Goal: Task Accomplishment & Management: Use online tool/utility

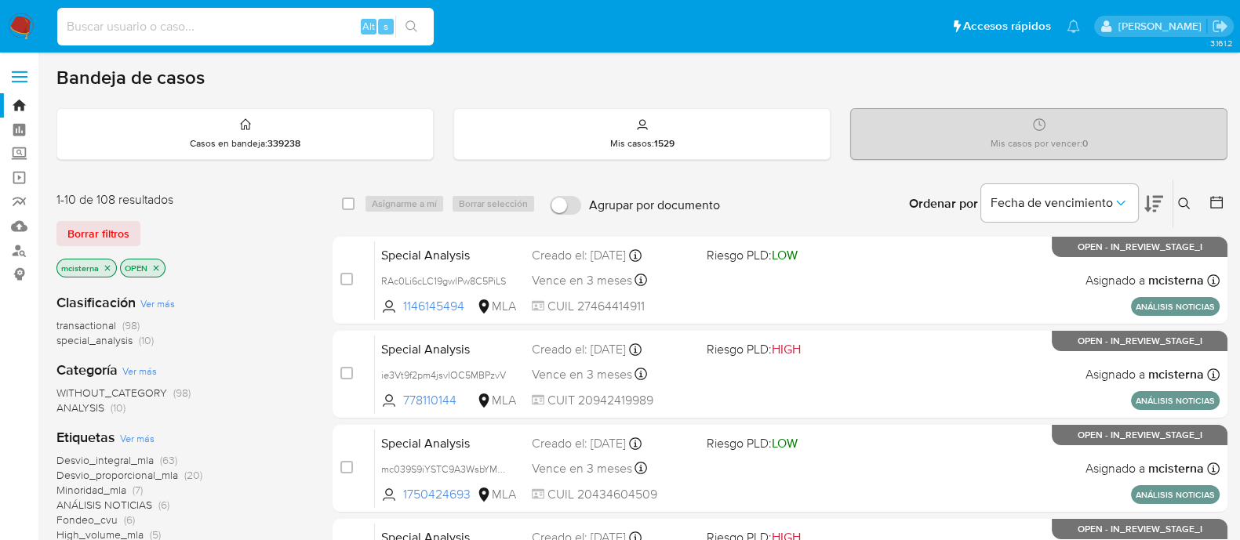
click at [306, 24] on input at bounding box center [245, 26] width 376 height 20
paste input "1824979333"
type input "1824979333"
click at [410, 27] on icon "search-icon" at bounding box center [411, 26] width 13 height 13
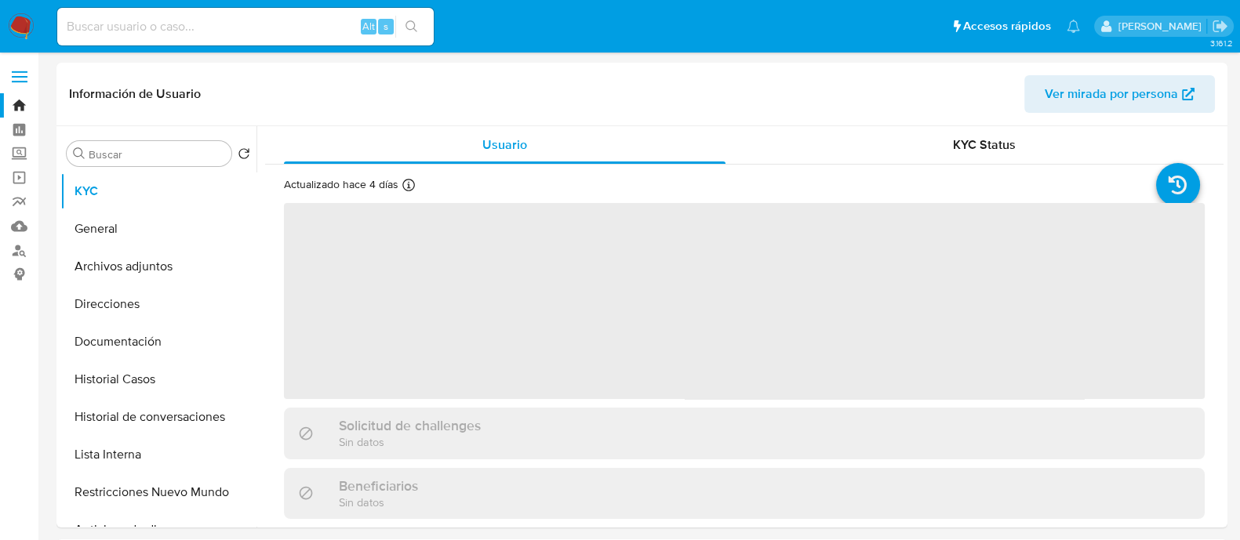
select select "10"
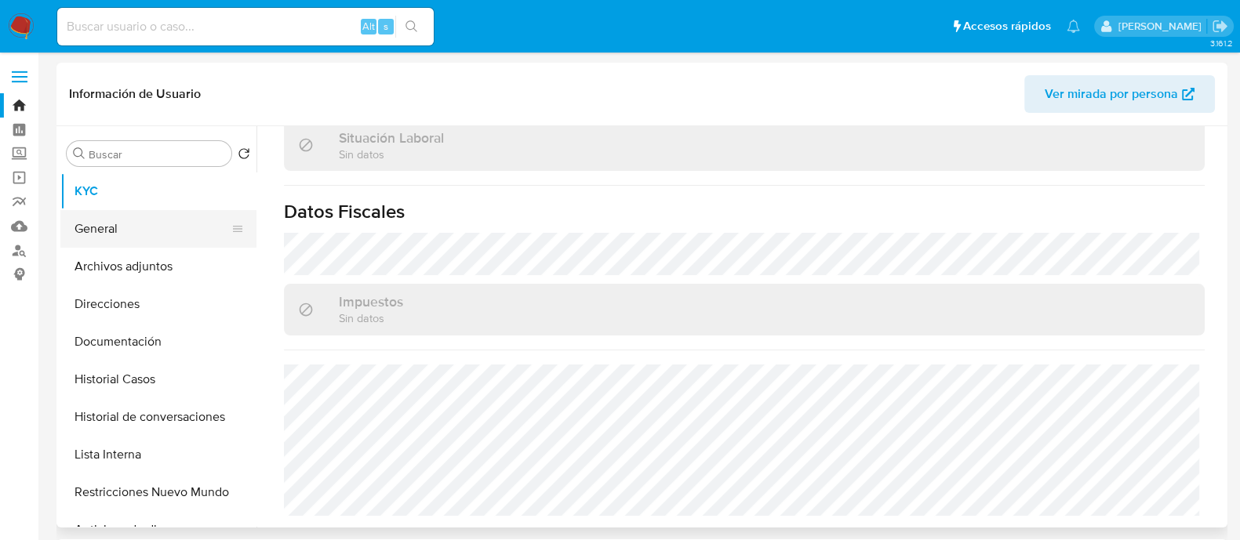
click at [122, 243] on button "General" at bounding box center [152, 229] width 184 height 38
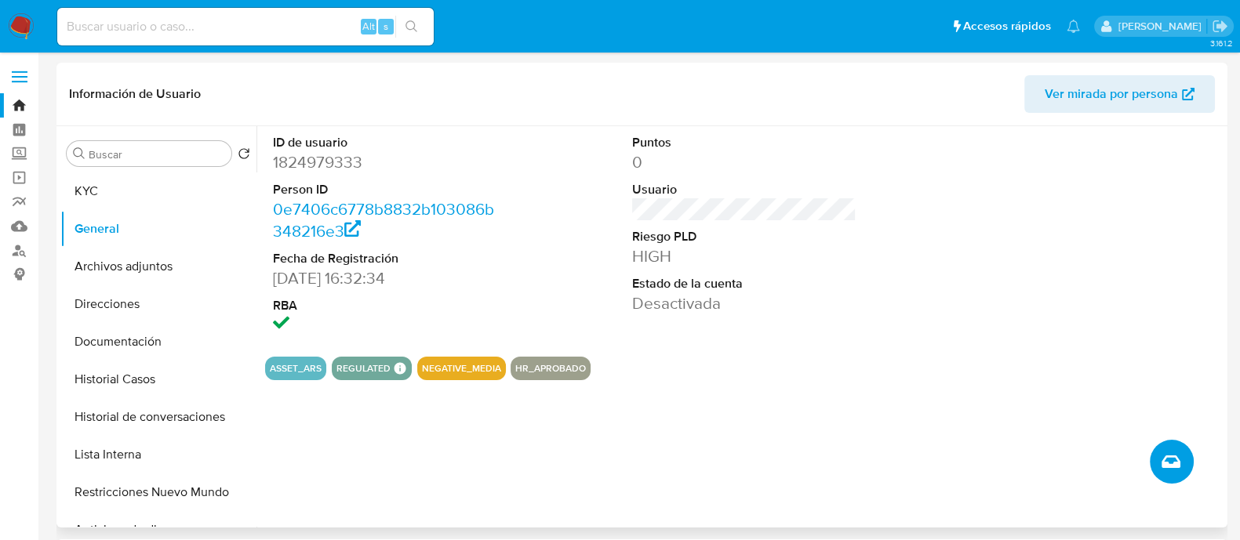
click at [1172, 474] on button "Crear caso manual" at bounding box center [1172, 462] width 44 height 44
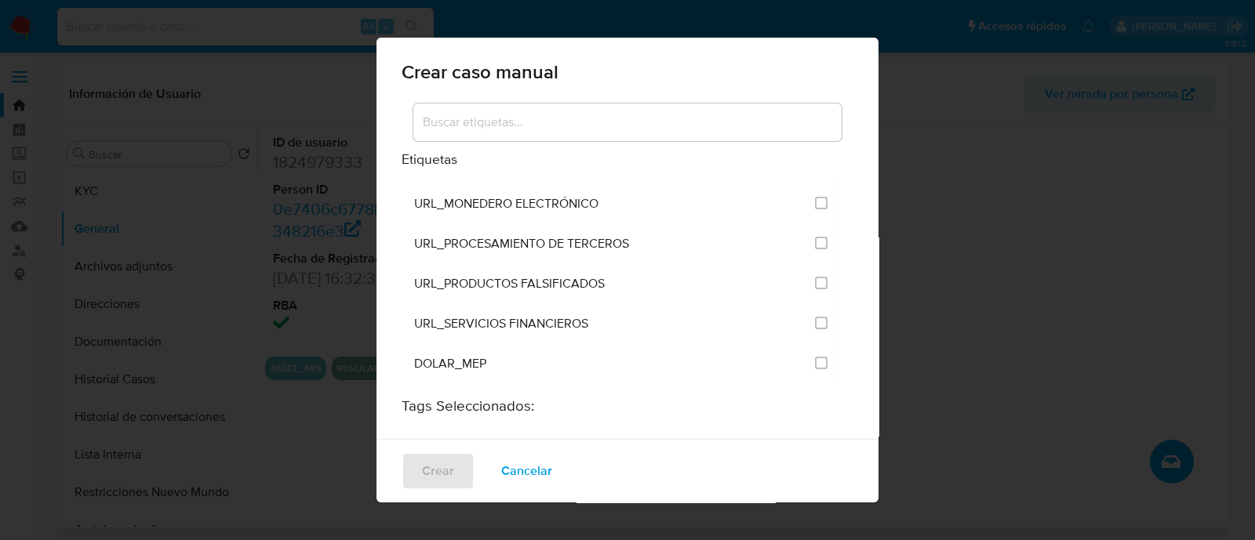
scroll to position [3136, 0]
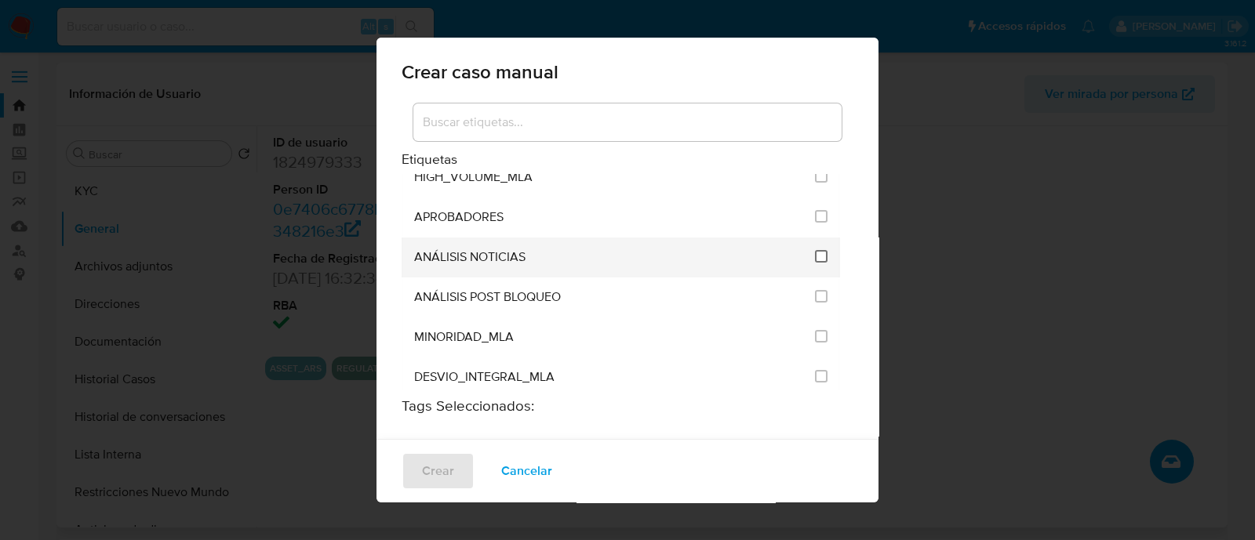
click at [815, 250] on input "3246" at bounding box center [821, 256] width 13 height 13
checkbox input "true"
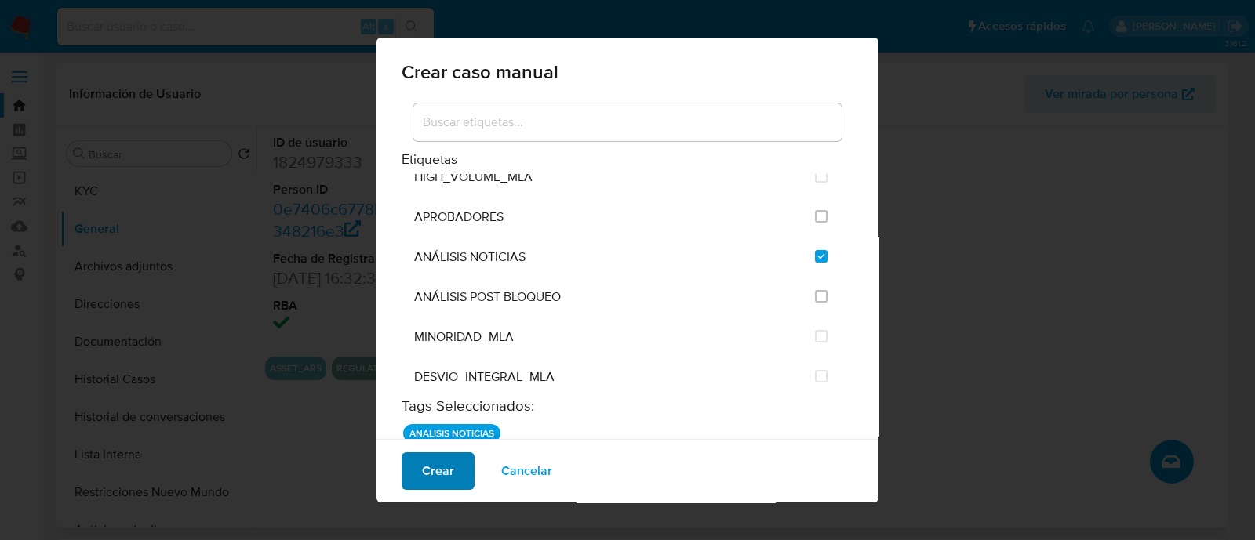
click at [438, 464] on span "Crear" at bounding box center [438, 471] width 32 height 35
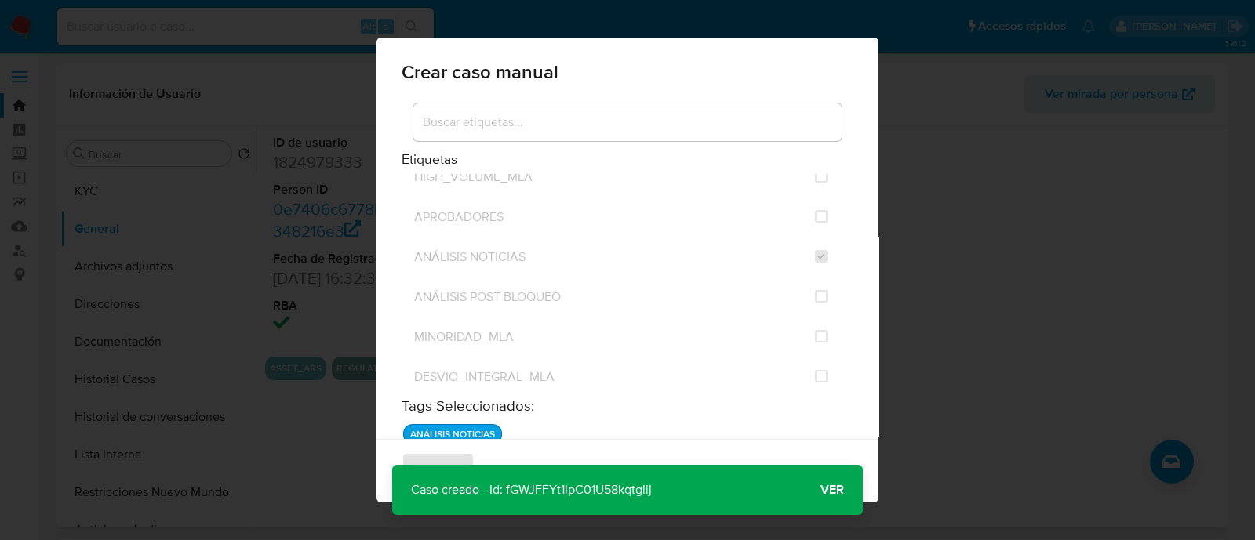
click at [833, 490] on span "Ver" at bounding box center [832, 490] width 24 height 0
